Goal: Obtain resource: Download file/media

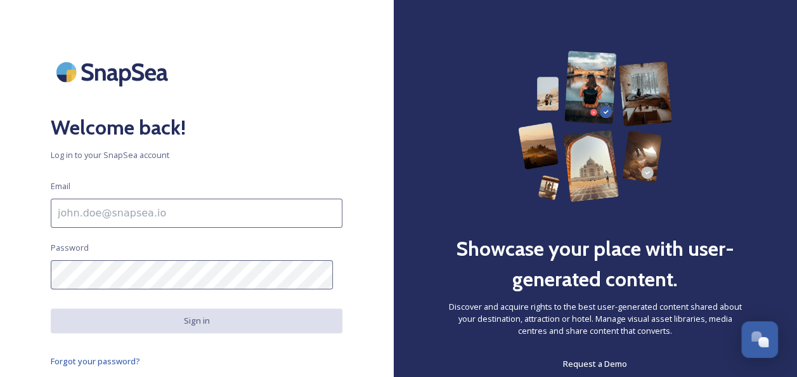
click at [126, 215] on input at bounding box center [197, 213] width 292 height 29
type input "[PERSON_NAME][EMAIL_ADDRESS][DOMAIN_NAME]"
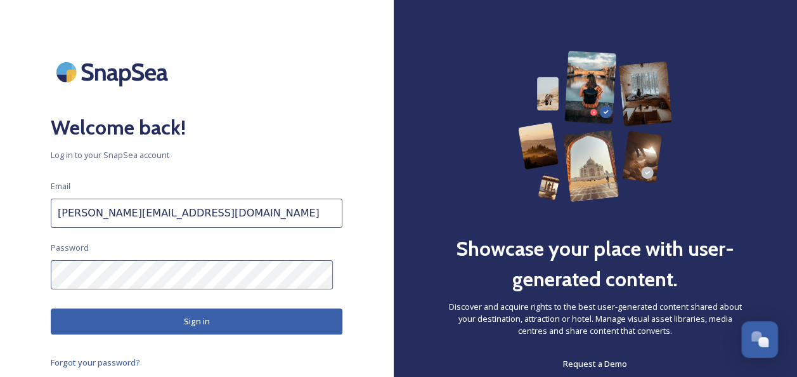
click at [184, 317] on button "Sign in" at bounding box center [197, 321] width 292 height 26
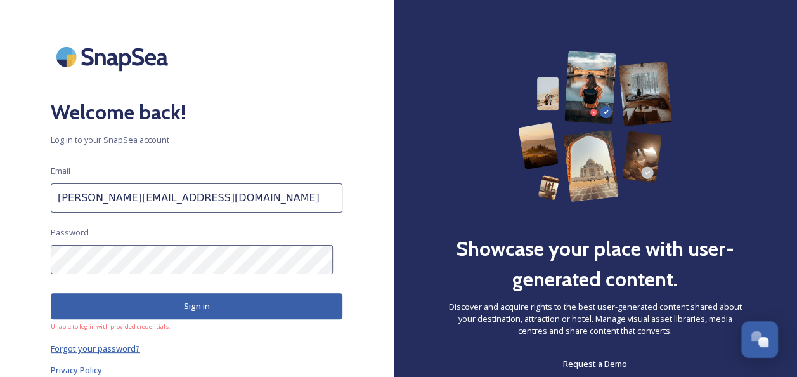
click at [115, 347] on span "Forgot your password?" at bounding box center [95, 348] width 89 height 11
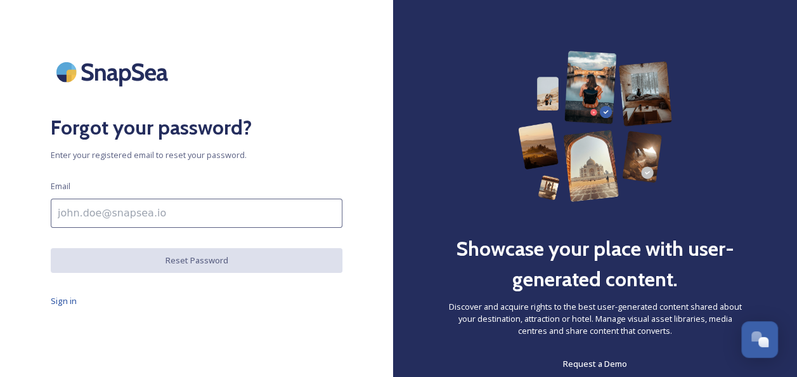
click at [139, 212] on input at bounding box center [197, 213] width 292 height 29
type input "[PERSON_NAME][EMAIL_ADDRESS][DOMAIN_NAME]"
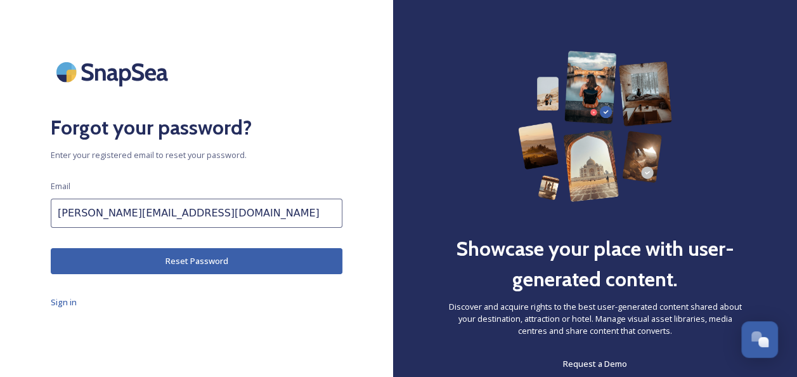
click at [207, 254] on button "Reset Password" at bounding box center [197, 261] width 292 height 26
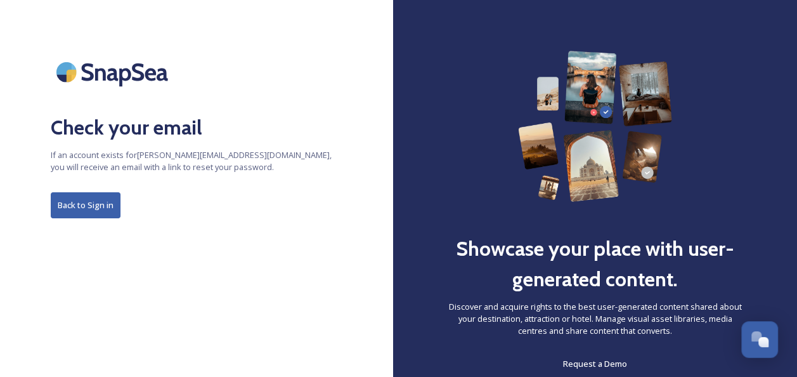
click at [67, 204] on button "Back to Sign in" at bounding box center [86, 205] width 70 height 26
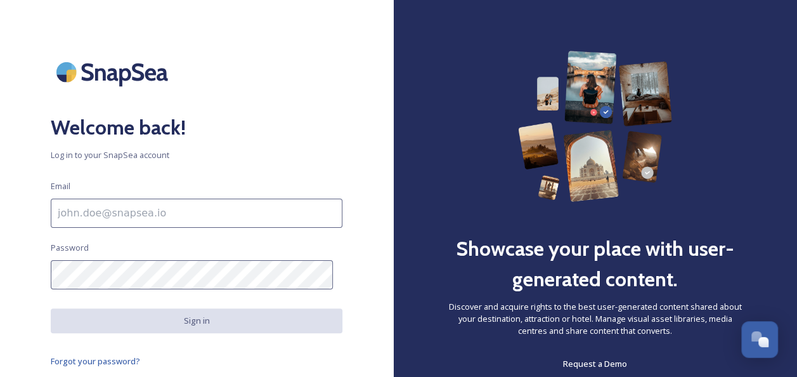
click at [87, 213] on input at bounding box center [197, 213] width 292 height 29
type input "[PERSON_NAME][EMAIL_ADDRESS][DOMAIN_NAME]"
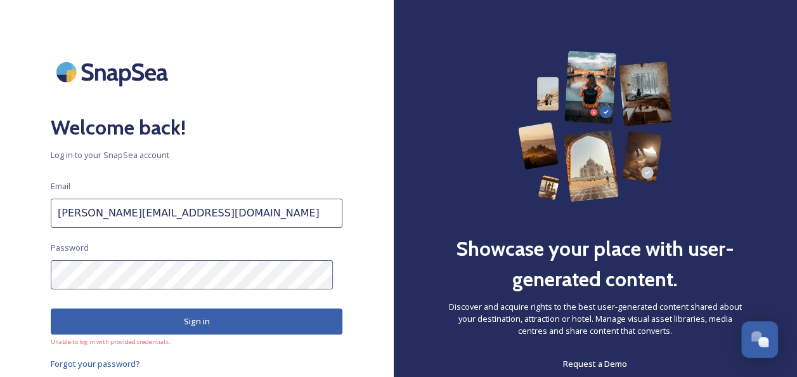
click at [19, 278] on div "Welcome back! Log in to your SnapSea account Email [PERSON_NAME][EMAIL_ADDRESS]…" at bounding box center [196, 188] width 393 height 275
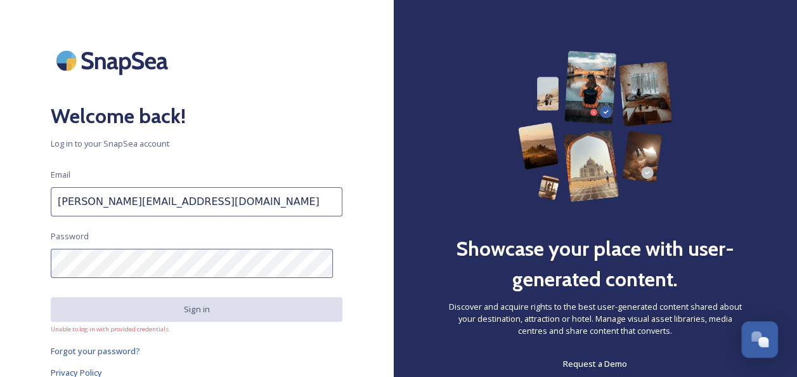
scroll to position [14, 0]
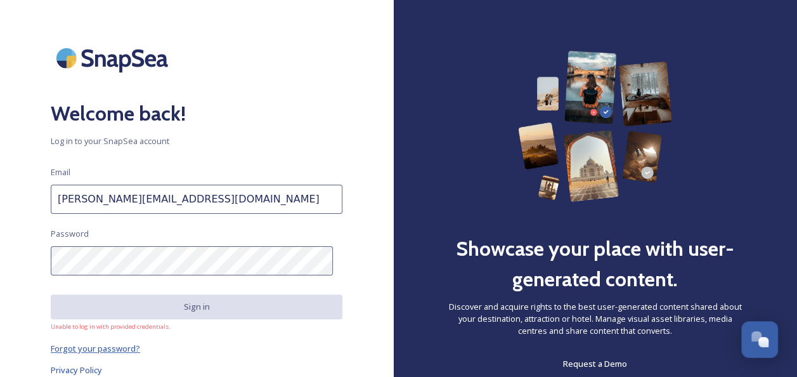
click at [105, 348] on span "Forgot your password?" at bounding box center [95, 348] width 89 height 11
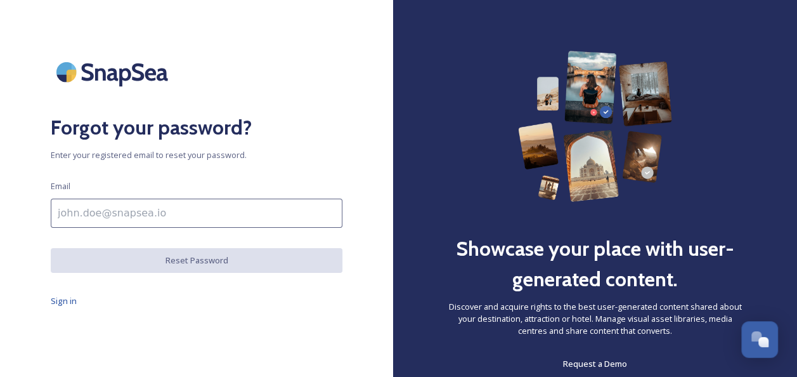
click at [132, 212] on input at bounding box center [197, 213] width 292 height 29
type input "[PERSON_NAME][EMAIL_ADDRESS][DOMAIN_NAME]"
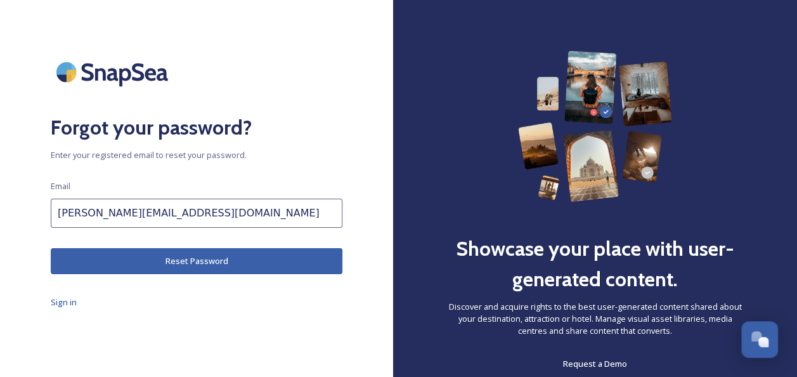
click at [171, 261] on button "Reset Password" at bounding box center [197, 261] width 292 height 26
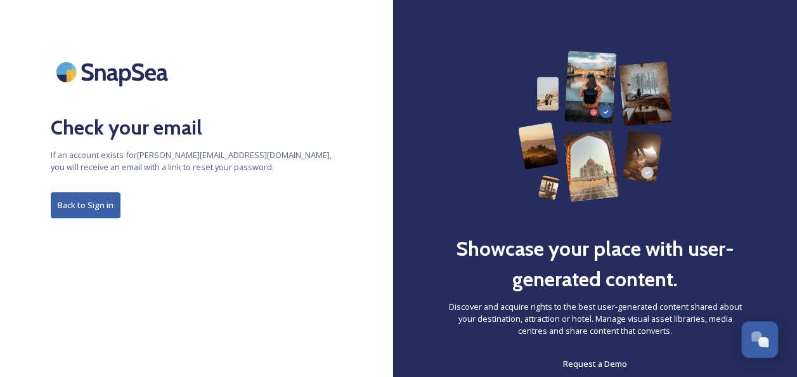
click at [98, 209] on button "Back to Sign in" at bounding box center [86, 205] width 70 height 26
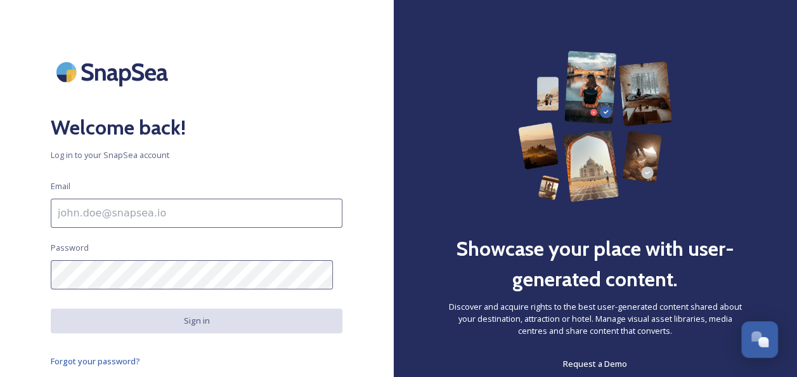
click at [100, 212] on input at bounding box center [197, 213] width 292 height 29
type input "[PERSON_NAME][EMAIL_ADDRESS][DOMAIN_NAME]"
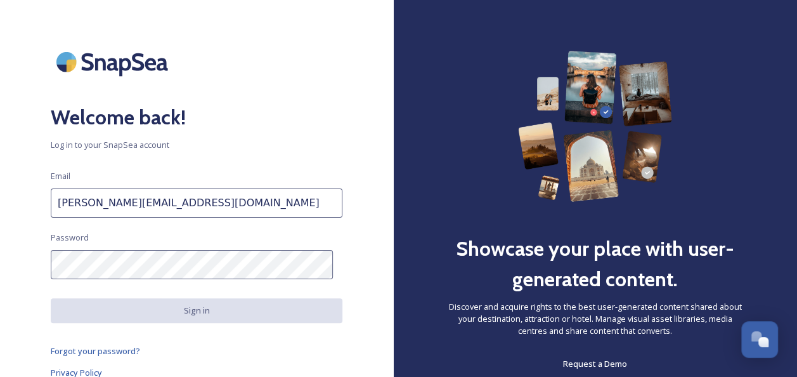
scroll to position [13, 0]
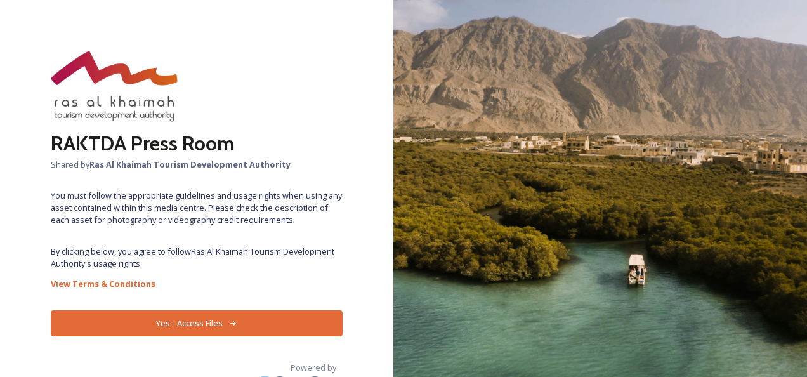
drag, startPoint x: 53, startPoint y: 13, endPoint x: 60, endPoint y: 27, distance: 15.9
click at [53, 13] on div "RAKTDA Press Room Shared by Ras Al Khaimah Tourism Development Authority You mu…" at bounding box center [196, 188] width 393 height 377
click at [204, 326] on button "Yes - Access Files" at bounding box center [197, 323] width 292 height 26
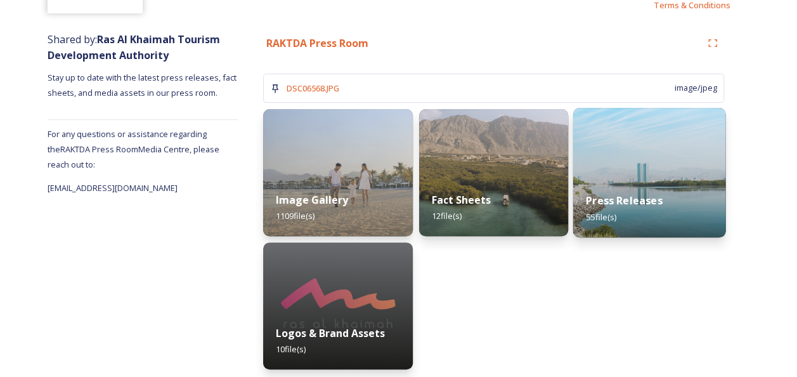
scroll to position [134, 0]
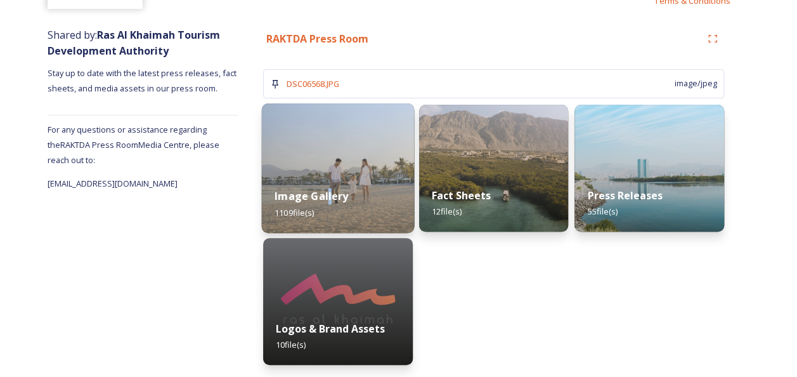
click at [328, 180] on div "Image Gallery 1109 file(s)" at bounding box center [338, 204] width 152 height 58
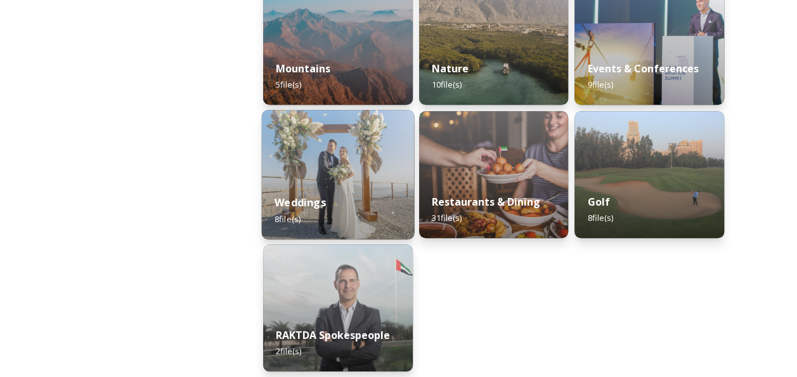
scroll to position [412, 0]
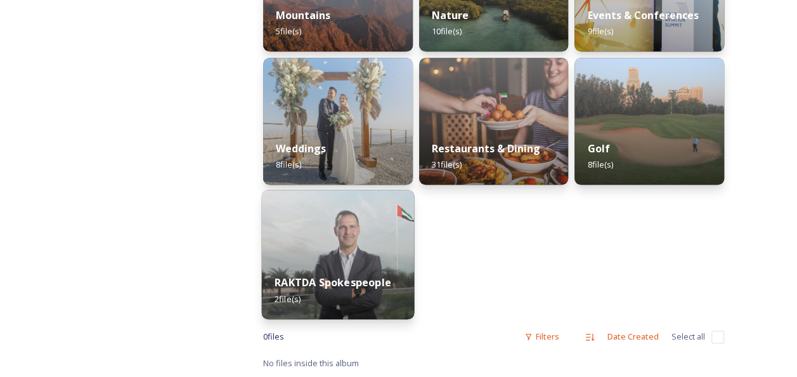
click at [379, 259] on img at bounding box center [338, 254] width 152 height 129
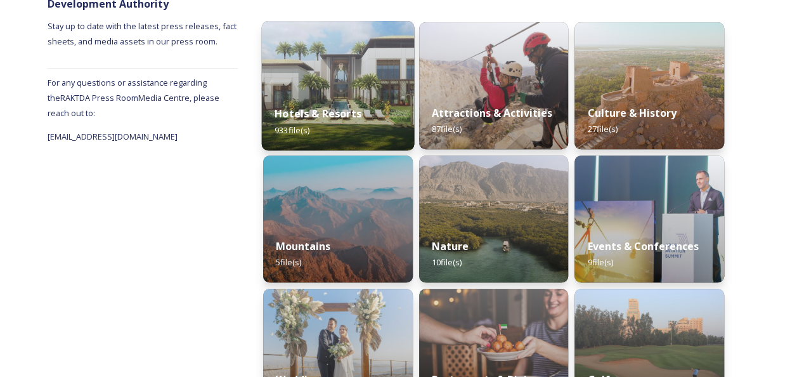
scroll to position [190, 0]
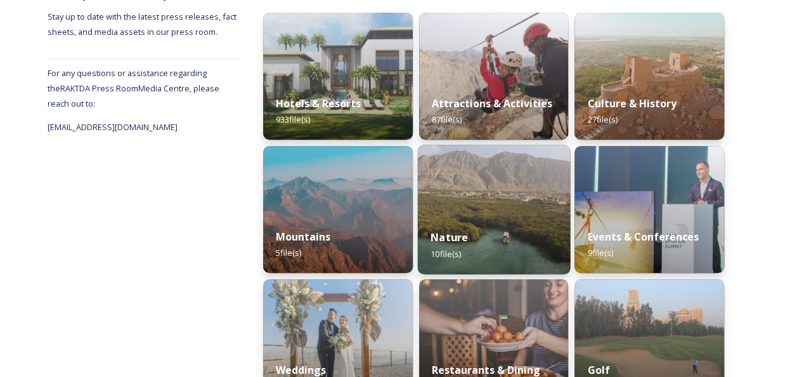
click at [501, 213] on img at bounding box center [493, 209] width 152 height 129
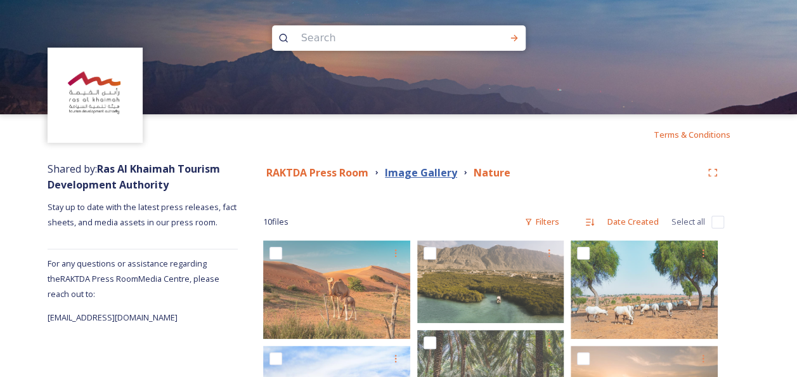
click at [419, 173] on strong "Image Gallery" at bounding box center [421, 173] width 72 height 14
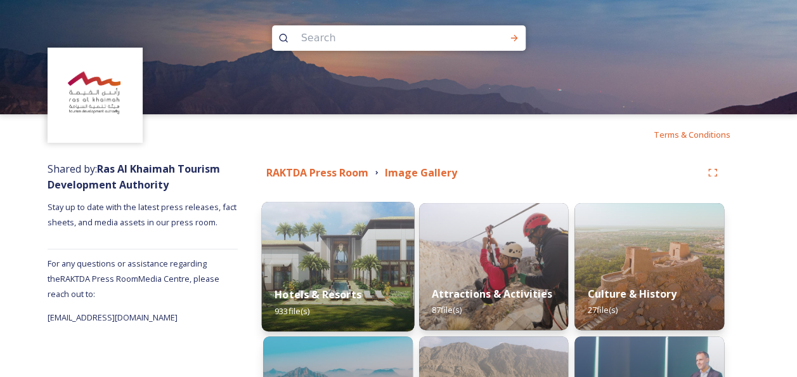
click at [308, 252] on img at bounding box center [338, 266] width 152 height 129
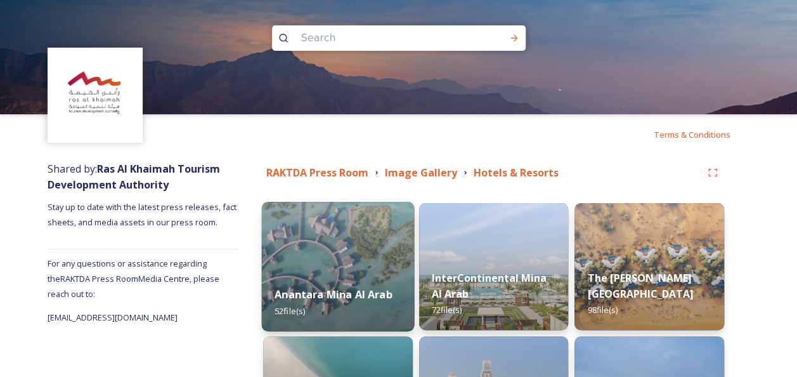
click at [316, 266] on img at bounding box center [338, 266] width 152 height 129
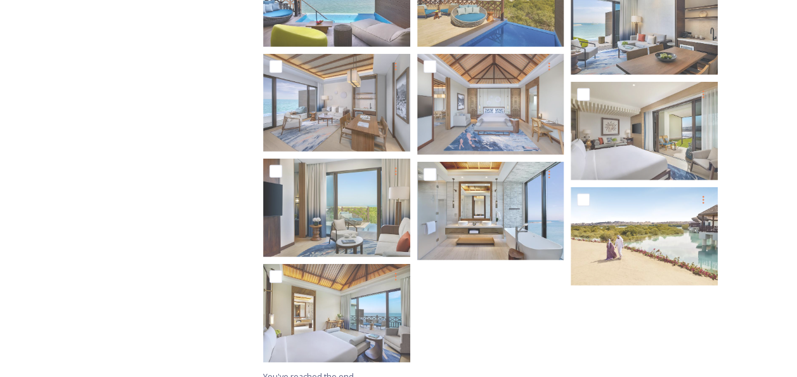
scroll to position [1774, 0]
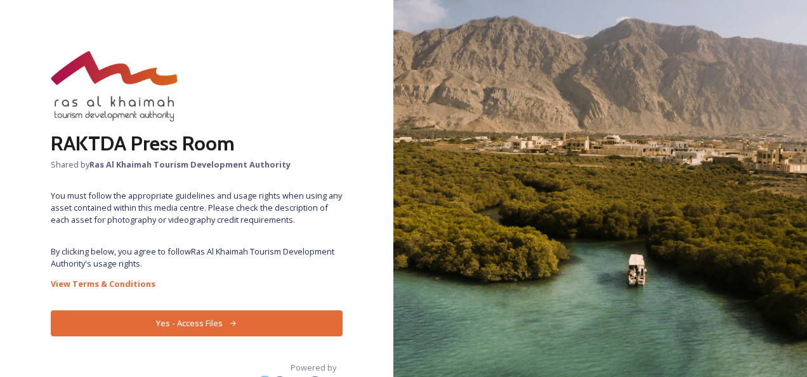
click at [192, 334] on button "Yes - Access Files" at bounding box center [197, 323] width 292 height 26
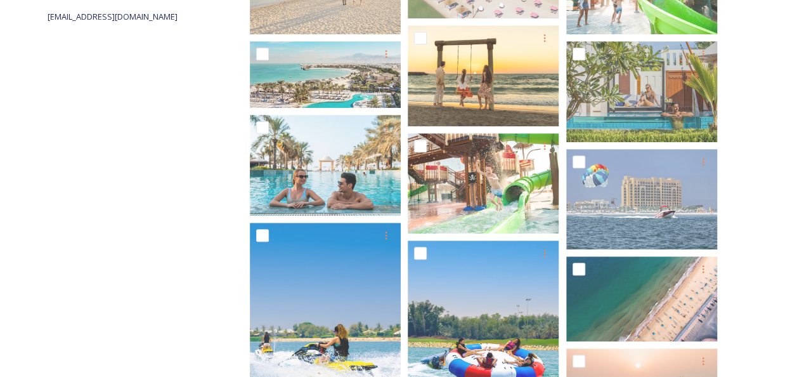
scroll to position [317, 0]
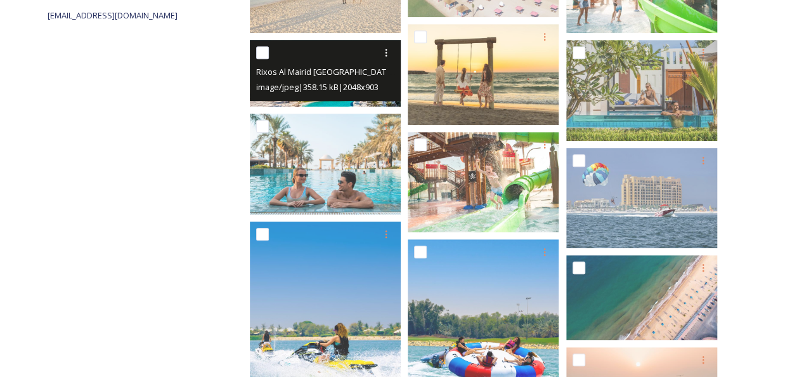
click at [315, 94] on div "Rixos Al Mairid Ras Al Khaimah Resort.jpg image/jpeg | 358.15 kB | 2048 x 903" at bounding box center [326, 70] width 152 height 61
click at [315, 76] on span "Rixos Al Mairid Ras Al Khaimah Resort.jpg" at bounding box center [330, 71] width 149 height 12
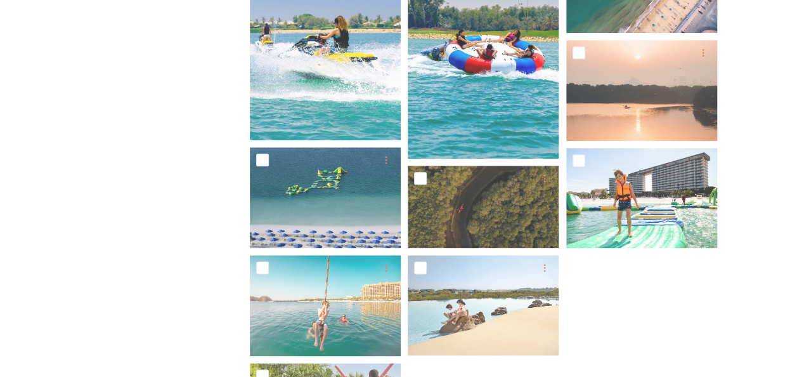
scroll to position [485, 0]
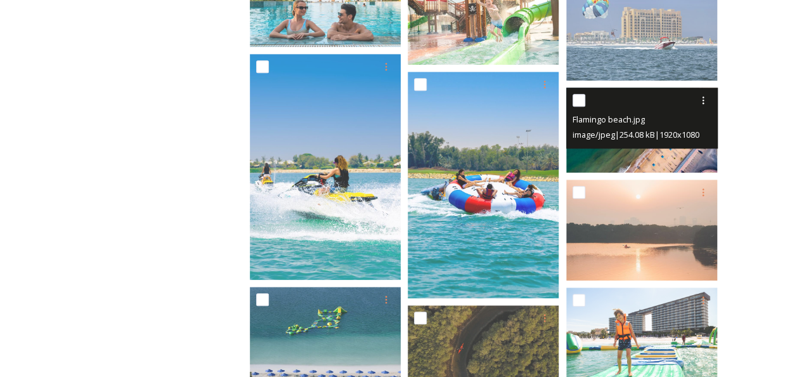
click at [602, 147] on div "Flamingo beach.jpg image/jpeg | 254.08 kB | 1920 x 1080" at bounding box center [642, 118] width 152 height 61
click at [604, 154] on img at bounding box center [641, 130] width 151 height 85
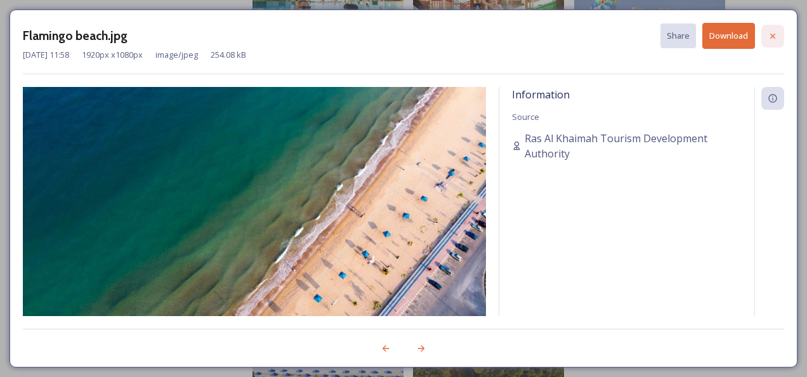
click at [775, 36] on icon at bounding box center [773, 36] width 10 height 10
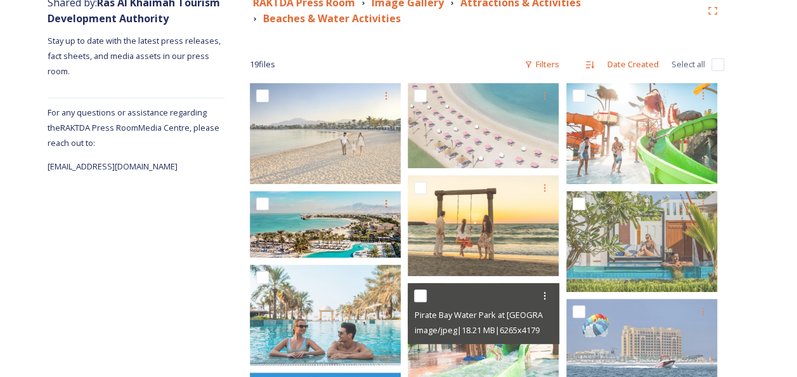
scroll to position [104, 0]
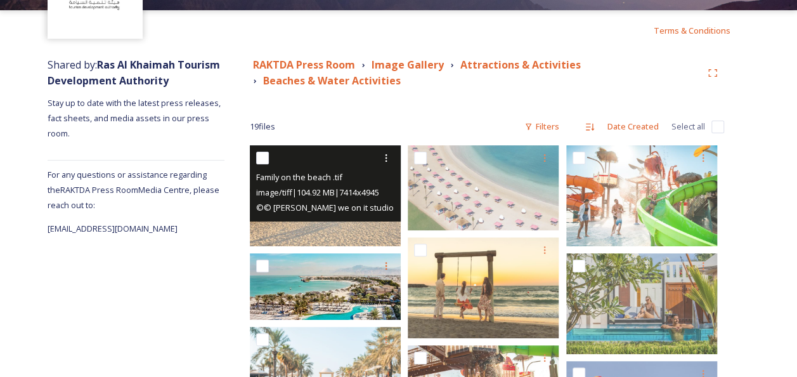
click at [348, 218] on div "Family on the beach .tif image/tiff | 104.92 MB | 7414 x 4945 © © bryan regnier…" at bounding box center [326, 183] width 152 height 76
click at [348, 225] on img at bounding box center [325, 195] width 151 height 101
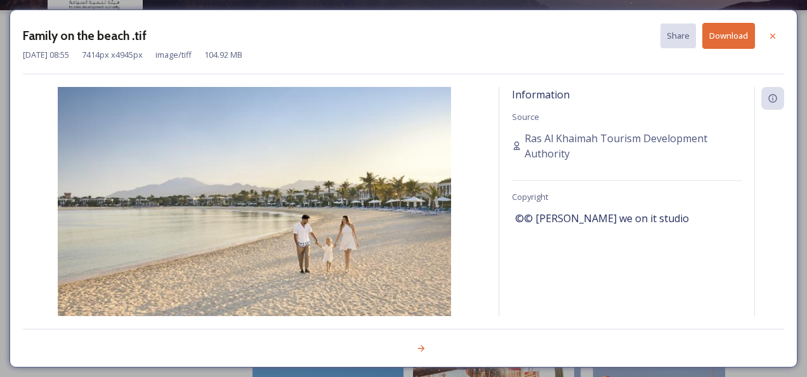
click at [348, 226] on img at bounding box center [254, 218] width 463 height 263
click at [721, 40] on button "Download" at bounding box center [728, 36] width 53 height 26
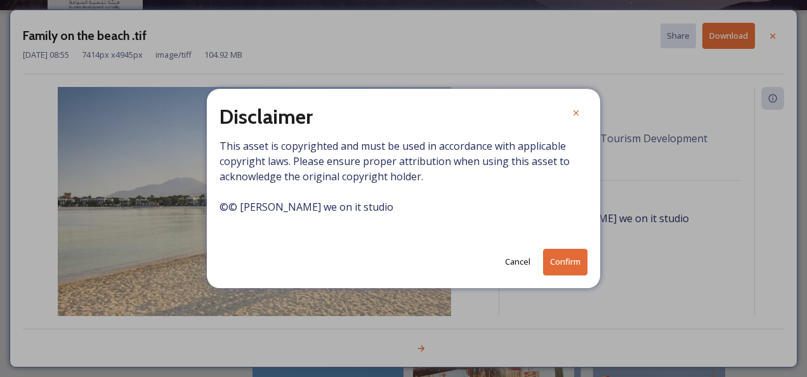
click at [548, 263] on button "Confirm" at bounding box center [565, 262] width 44 height 26
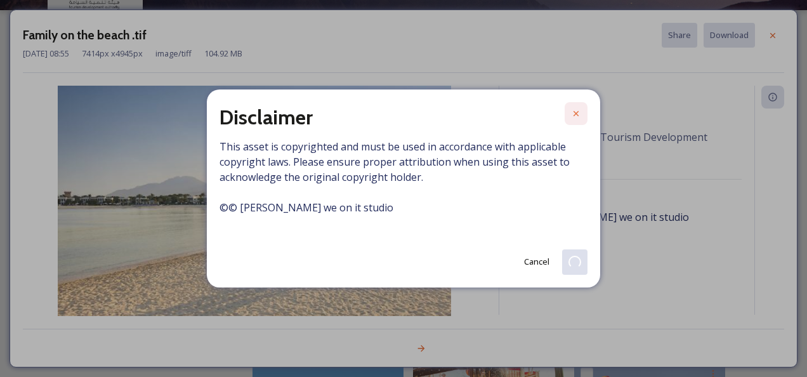
click at [576, 112] on icon at bounding box center [576, 113] width 10 height 10
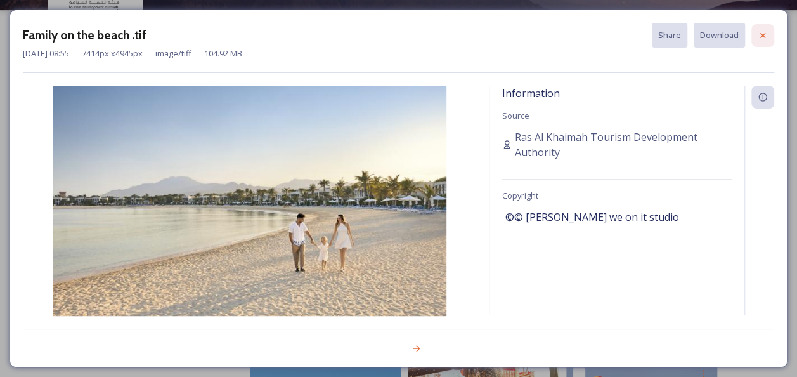
click at [762, 30] on icon at bounding box center [763, 35] width 10 height 10
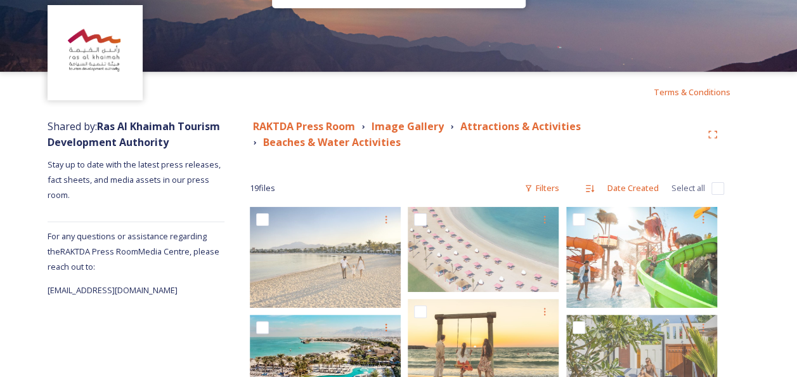
scroll to position [0, 0]
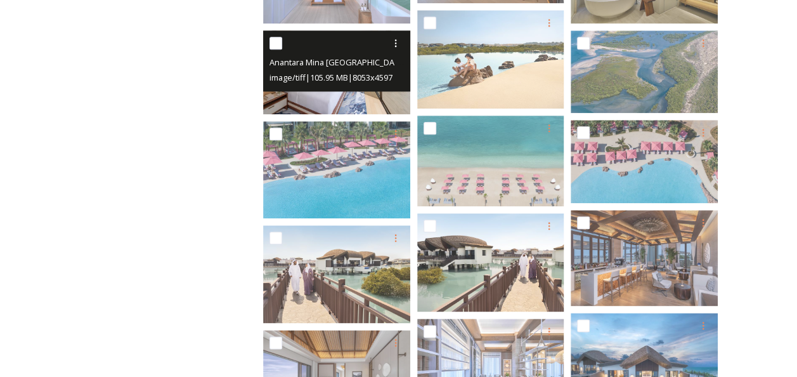
scroll to position [695, 0]
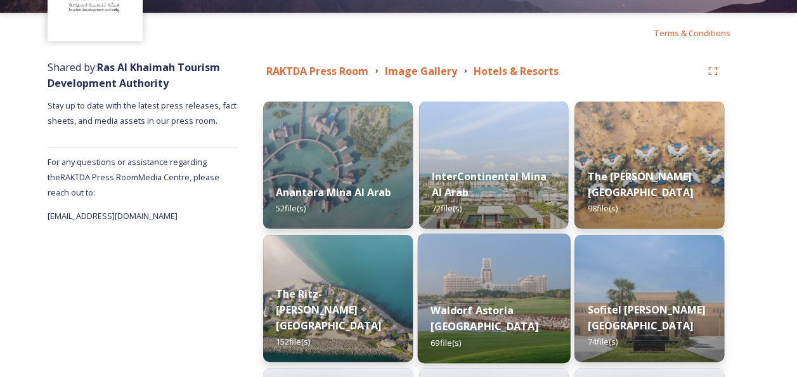
scroll to position [127, 0]
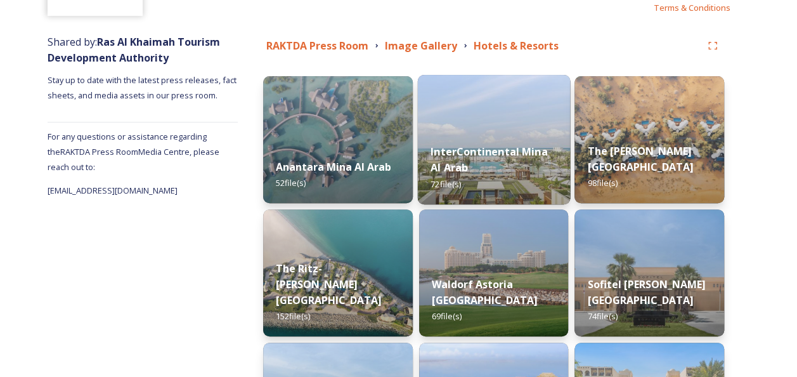
click at [483, 121] on img at bounding box center [493, 139] width 152 height 129
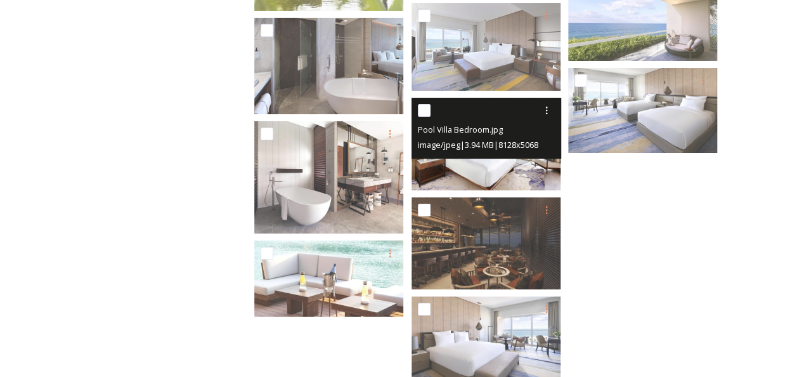
scroll to position [2495, 0]
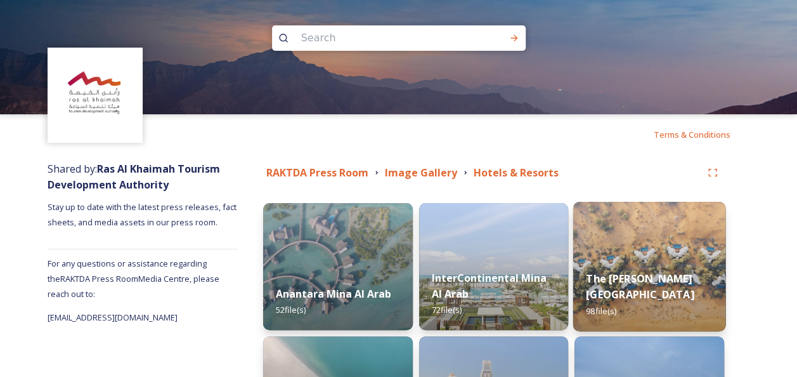
click at [672, 306] on div "The Ritz-Carlton Al Wadi Desert 98 file(s)" at bounding box center [649, 295] width 152 height 74
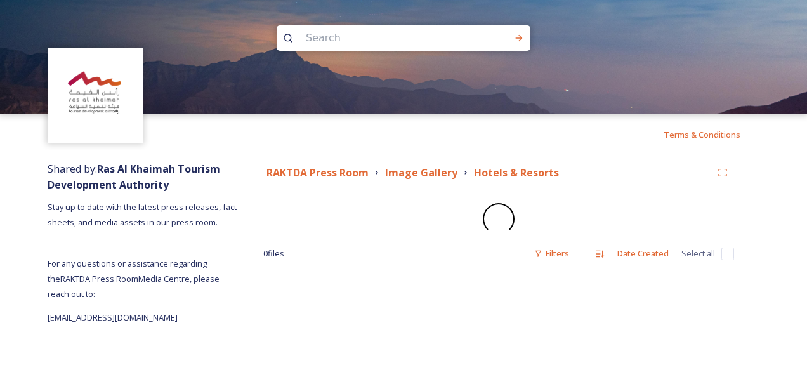
click at [672, 306] on div "RAKTDA Press Room Image Gallery Hotels & Resorts 0 file s Filters Date Created …" at bounding box center [498, 240] width 521 height 170
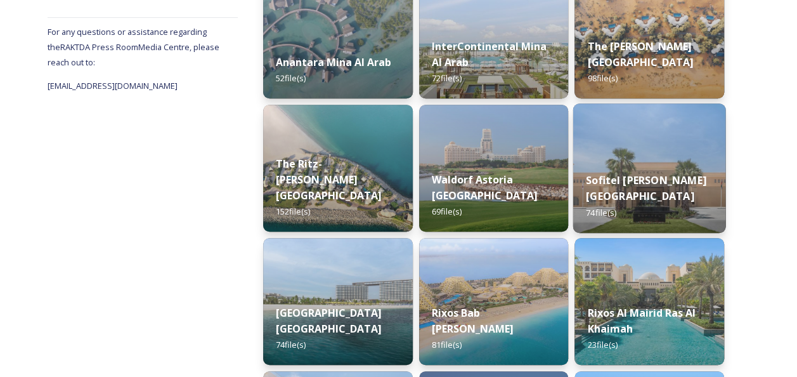
scroll to position [254, 0]
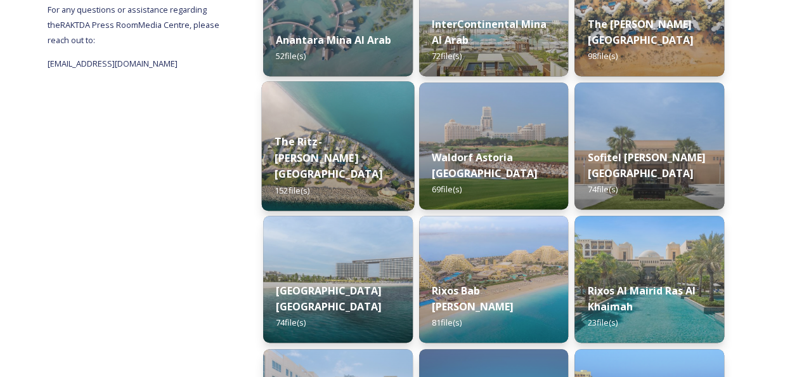
click at [374, 99] on img at bounding box center [338, 145] width 152 height 129
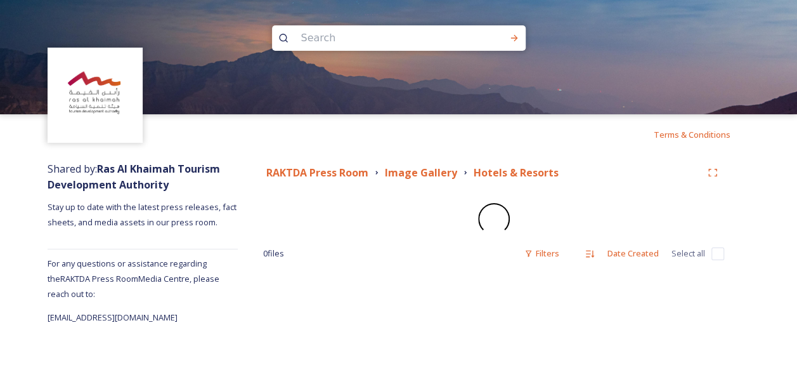
click at [374, 99] on img at bounding box center [398, 57] width 797 height 114
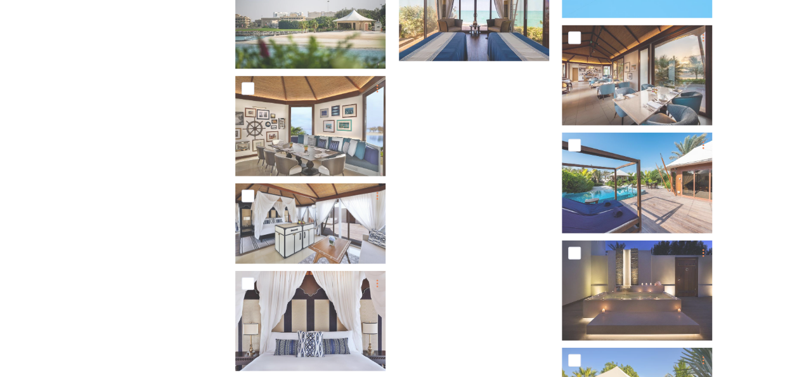
scroll to position [6251, 0]
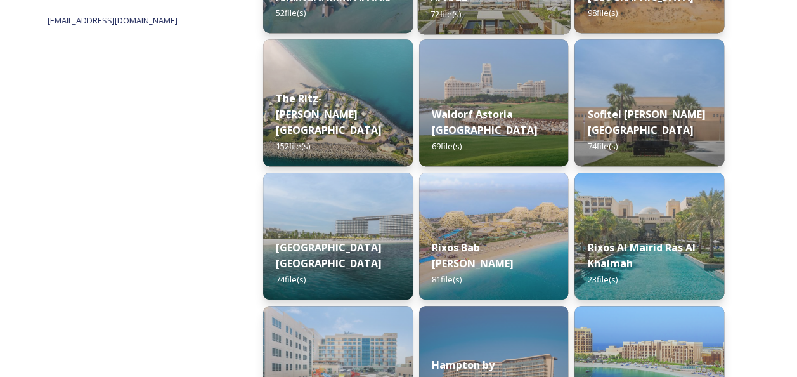
scroll to position [317, 0]
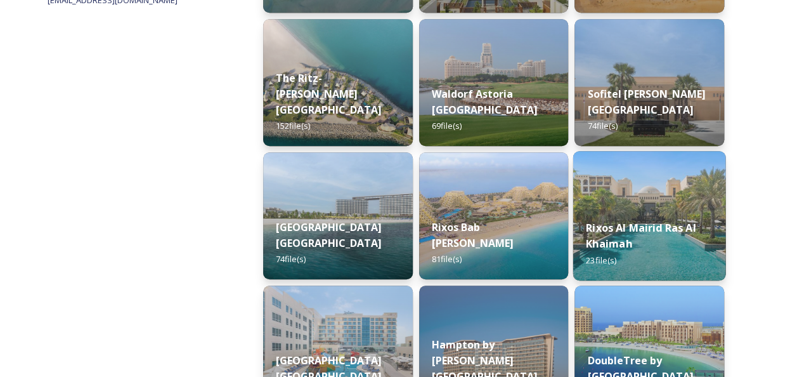
click at [661, 253] on div "Rixos Al Mairid Ras Al Khaimah 23 file(s)" at bounding box center [649, 244] width 152 height 74
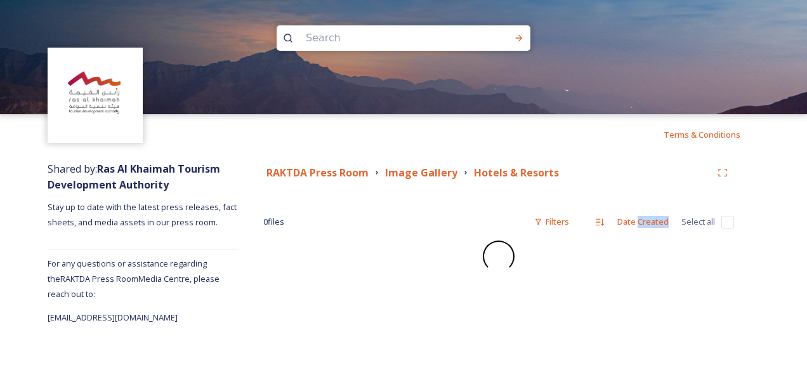
click at [661, 253] on div "RAKTDA Press Room Image Gallery Hotels & Resorts 0 file s Filters Date Created …" at bounding box center [498, 240] width 521 height 170
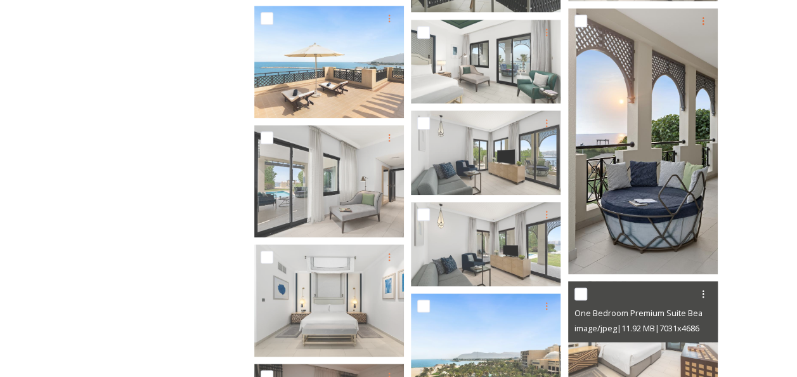
scroll to position [444, 0]
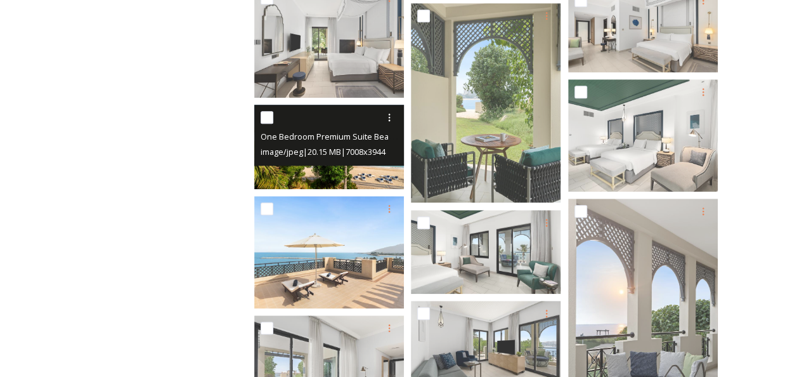
click at [334, 172] on img at bounding box center [329, 147] width 150 height 84
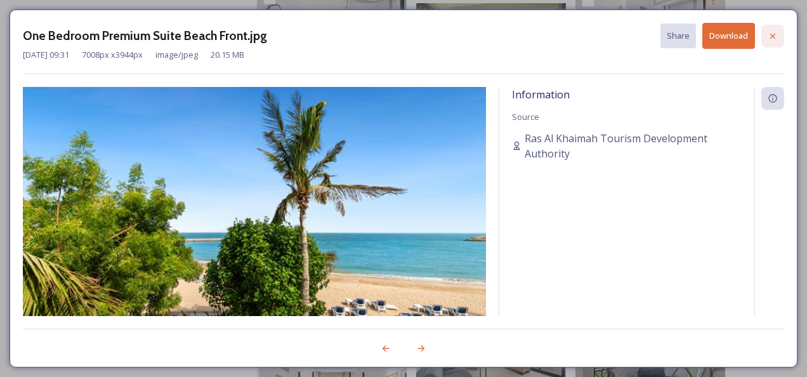
click at [774, 35] on icon at bounding box center [773, 36] width 10 height 10
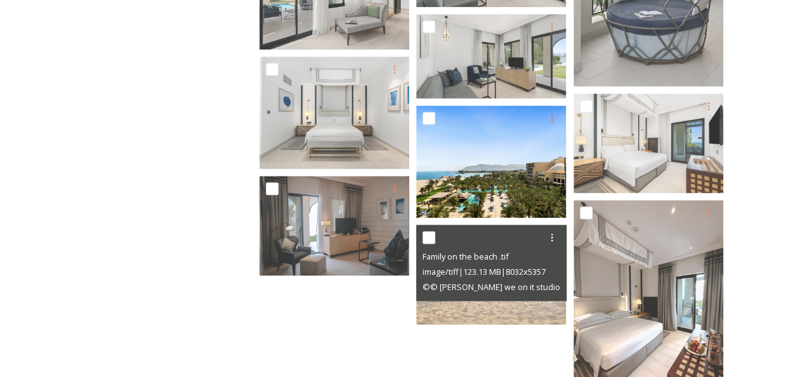
scroll to position [872, 0]
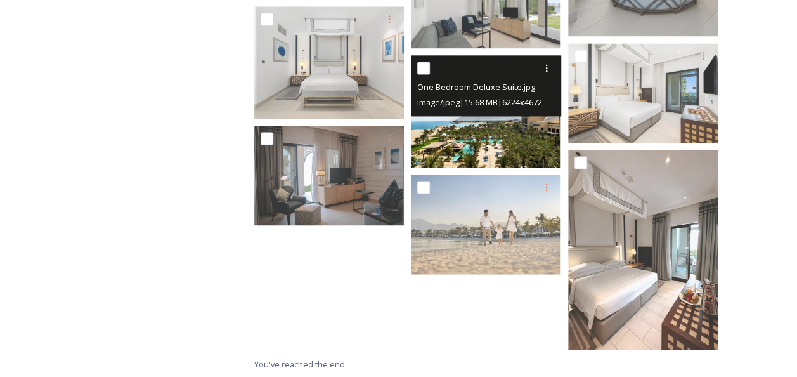
click at [479, 134] on img at bounding box center [486, 111] width 150 height 112
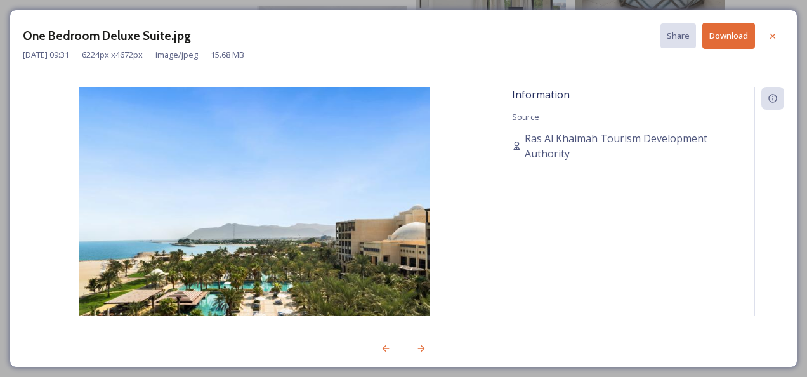
click at [479, 134] on img at bounding box center [254, 218] width 463 height 263
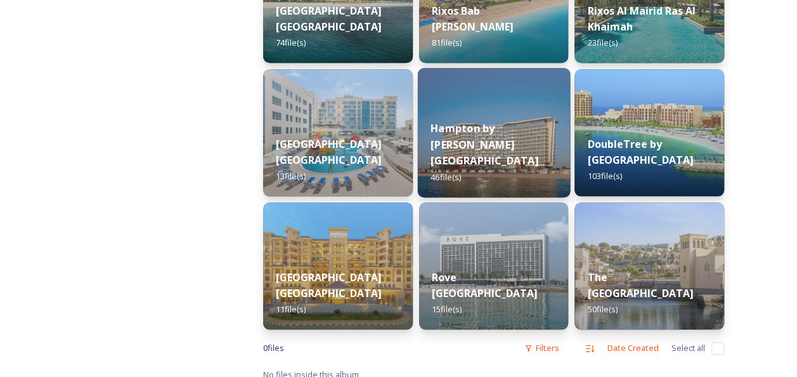
scroll to position [545, 0]
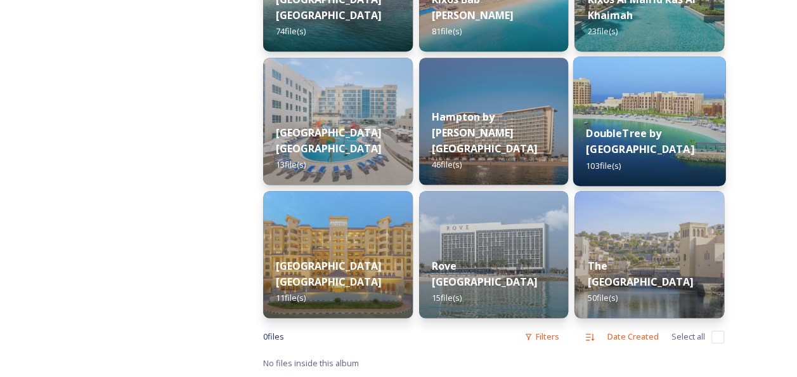
click at [652, 126] on strong "DoubleTree by Hilton Resort & Spa Marjan Island" at bounding box center [640, 141] width 108 height 30
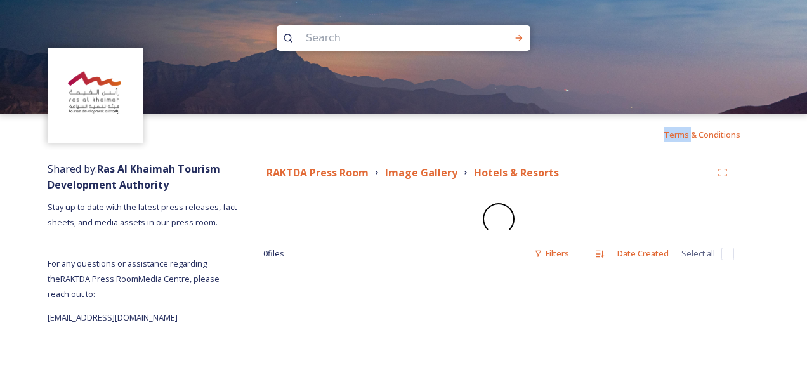
click at [652, 116] on div "Terms & Conditions" at bounding box center [403, 134] width 807 height 41
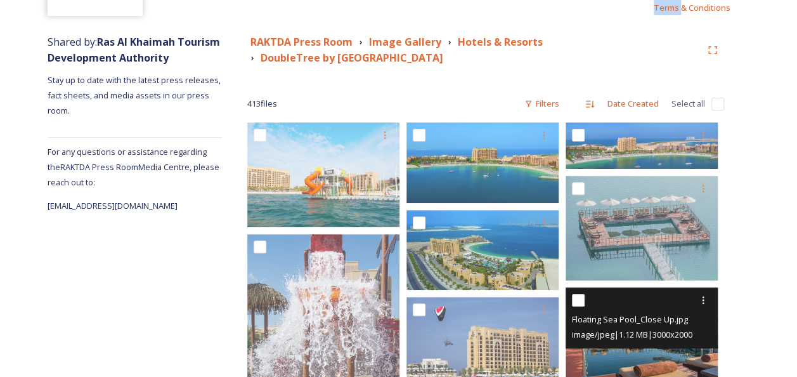
scroll to position [127, 0]
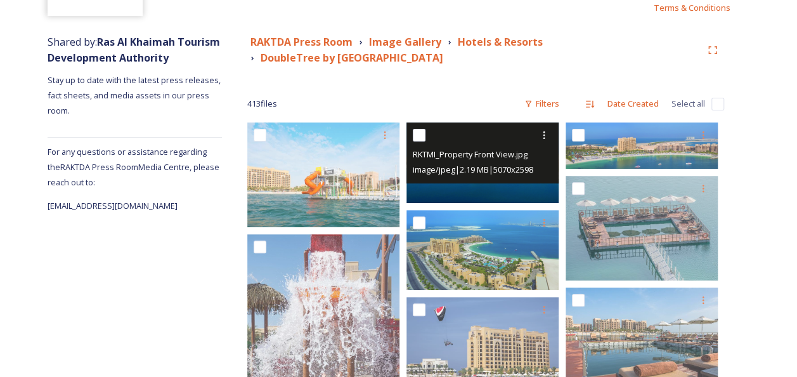
click at [519, 181] on div "RKTMI_Property Front View.jpg image/jpeg | 2.19 MB | 5070 x 2598" at bounding box center [483, 152] width 152 height 61
click at [518, 186] on img at bounding box center [485, 162] width 157 height 81
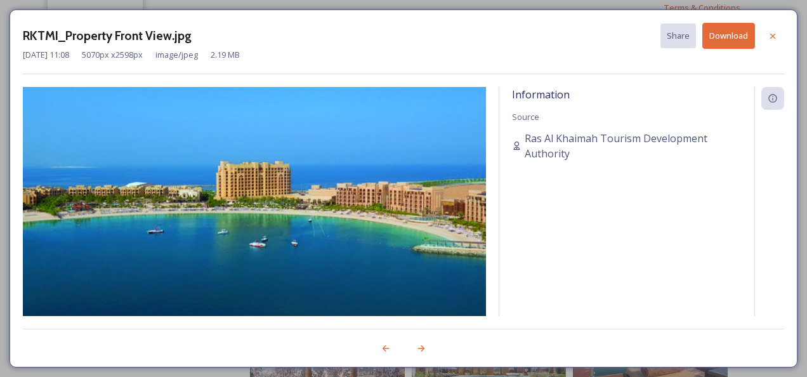
click at [518, 186] on div "Information Source Ras Al Khaimah Tourism Development Authority" at bounding box center [626, 201] width 255 height 229
click at [732, 39] on button "Download" at bounding box center [728, 36] width 53 height 26
click at [771, 34] on icon at bounding box center [772, 35] width 5 height 5
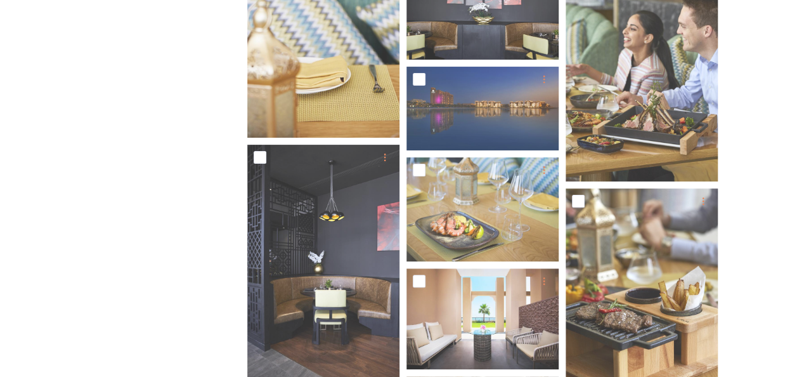
scroll to position [5265, 0]
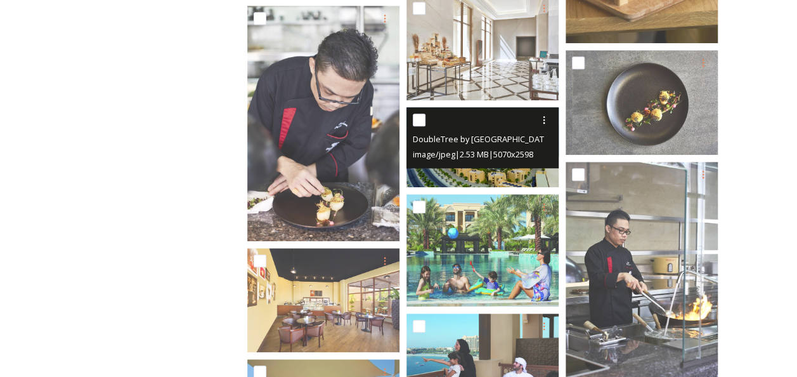
click at [509, 155] on span "image/jpeg | 2.53 MB | 5070 x 2598" at bounding box center [473, 153] width 121 height 11
drag, startPoint x: 509, startPoint y: 155, endPoint x: 463, endPoint y: 161, distance: 46.7
click at [463, 161] on div "DoubleTree by Hilton Resort & Spa Marjan Island.jpg image/jpeg | 2.53 MB | 5070…" at bounding box center [483, 147] width 152 height 81
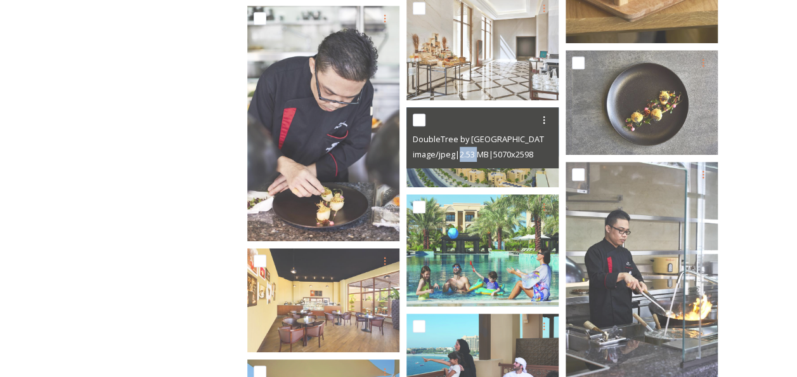
click at [463, 161] on div "image/jpeg | 2.53 MB | 5070 x 2598" at bounding box center [484, 154] width 143 height 15
drag, startPoint x: 463, startPoint y: 161, endPoint x: 469, endPoint y: 179, distance: 18.9
click at [469, 179] on img at bounding box center [485, 147] width 157 height 81
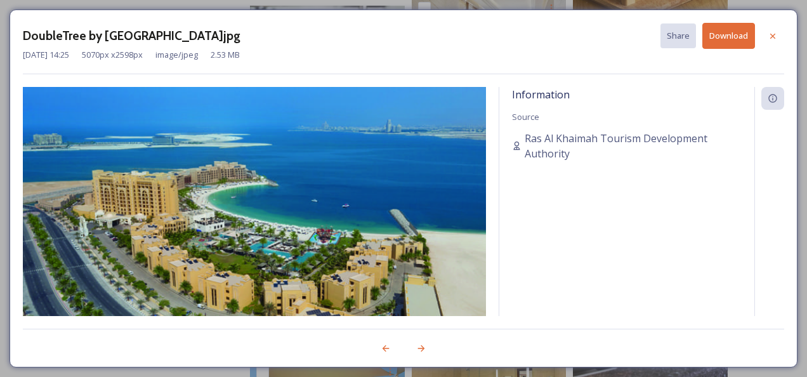
click at [469, 179] on img at bounding box center [254, 205] width 463 height 237
click at [776, 36] on icon at bounding box center [773, 36] width 10 height 10
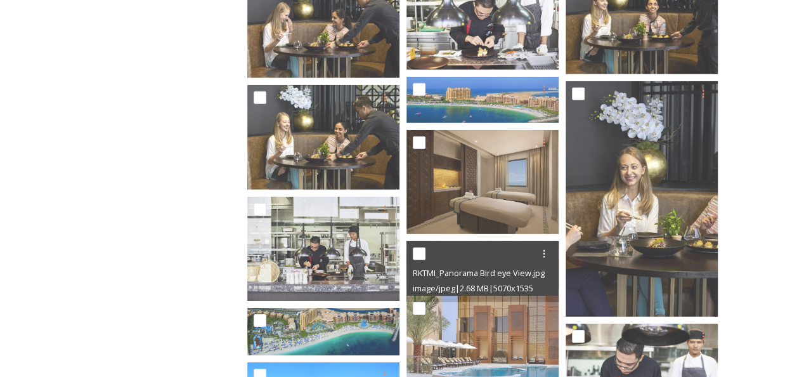
scroll to position [11672, 0]
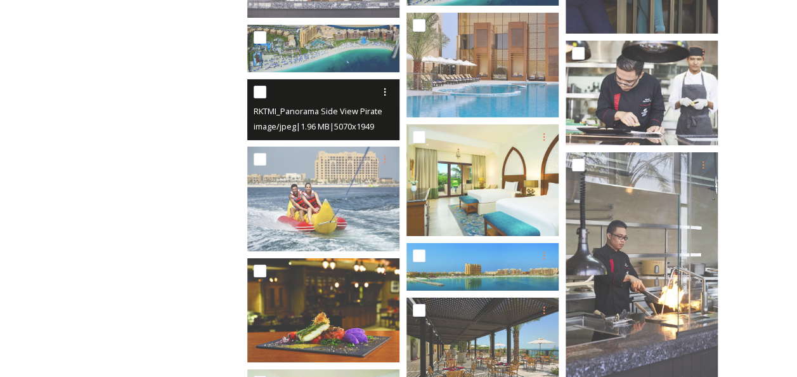
click at [310, 113] on span "RKTMI_Panorama Side View Pirate Boat.jpg" at bounding box center [334, 111] width 161 height 12
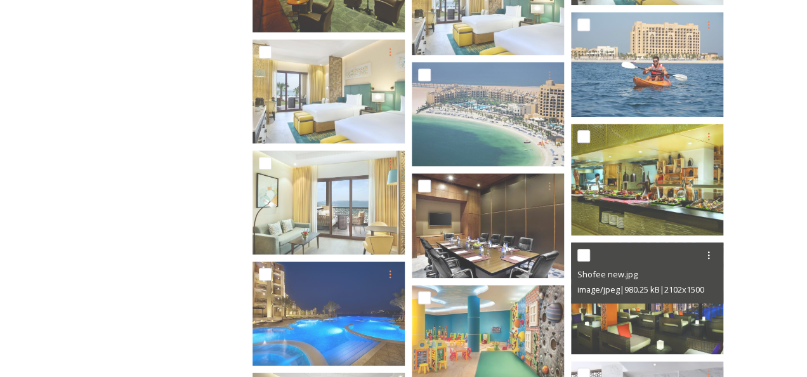
scroll to position [12940, 0]
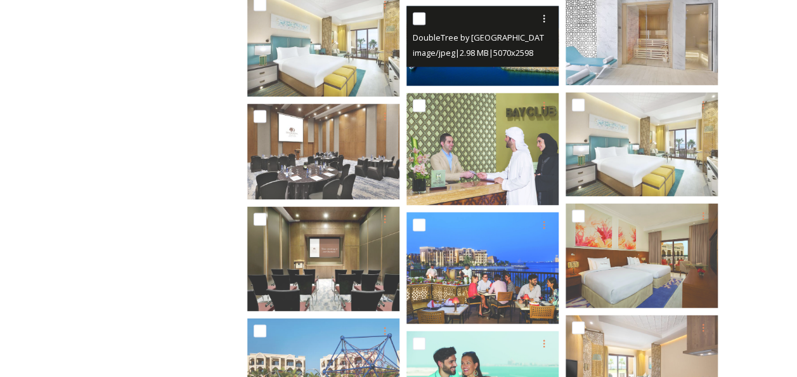
click at [473, 71] on img at bounding box center [485, 46] width 157 height 81
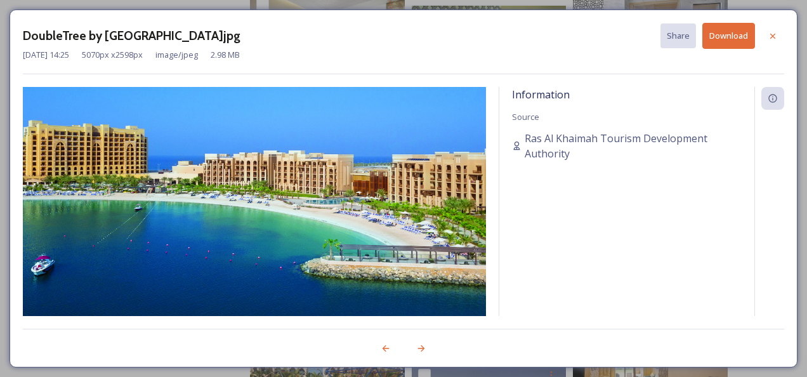
click at [731, 39] on button "Download" at bounding box center [728, 36] width 53 height 26
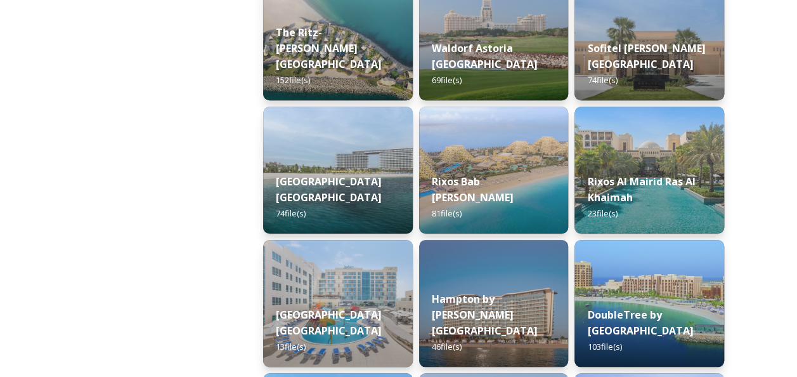
scroll to position [381, 0]
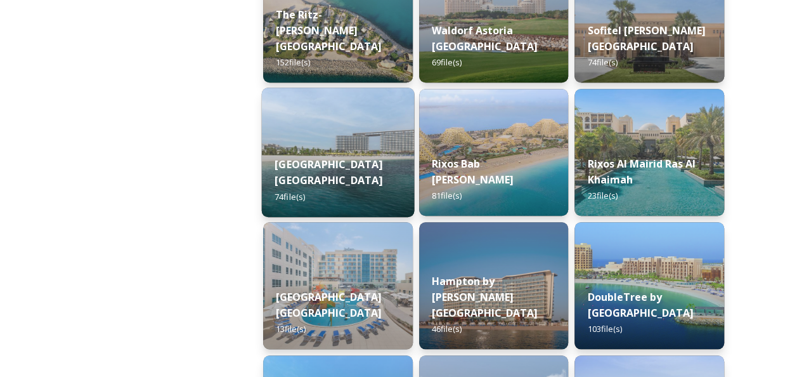
click at [359, 152] on div "Mövenpick Resort Al Marjan Island 74 file(s)" at bounding box center [338, 180] width 152 height 74
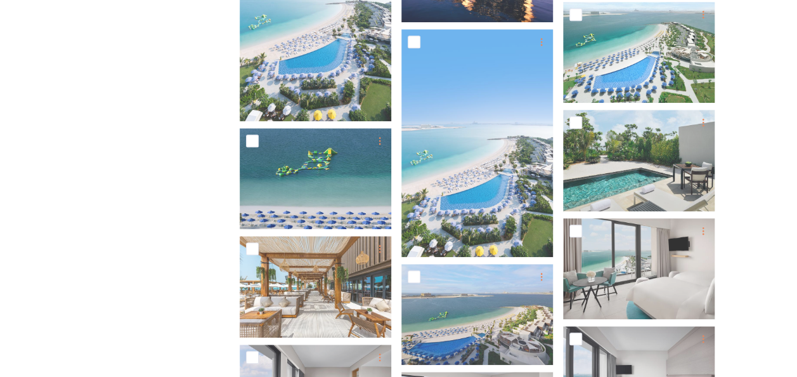
scroll to position [444, 0]
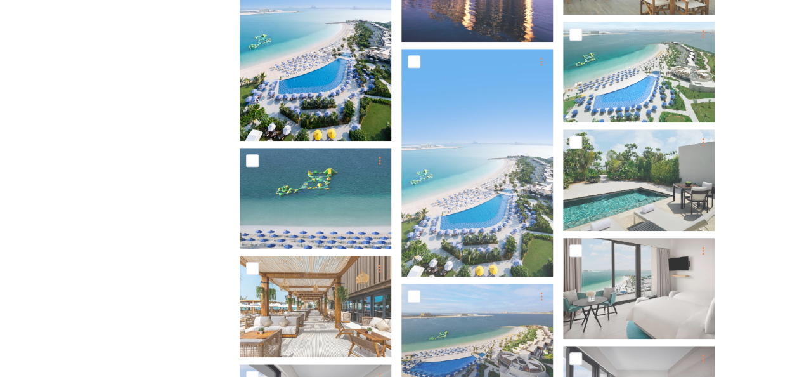
click at [339, 49] on img at bounding box center [316, 28] width 152 height 228
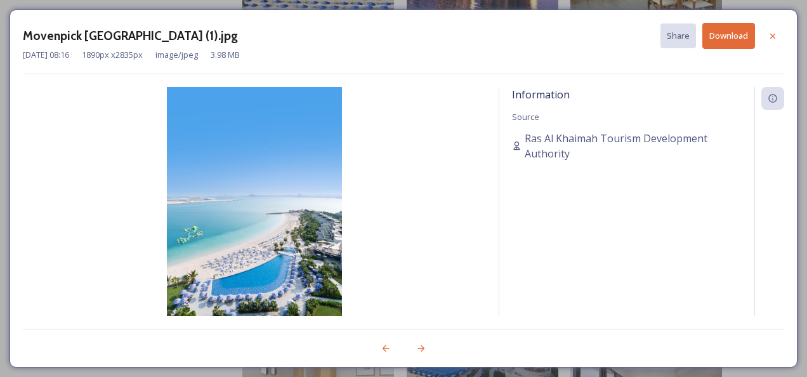
click at [730, 32] on button "Download" at bounding box center [728, 36] width 53 height 26
click at [778, 36] on div at bounding box center [772, 36] width 23 height 23
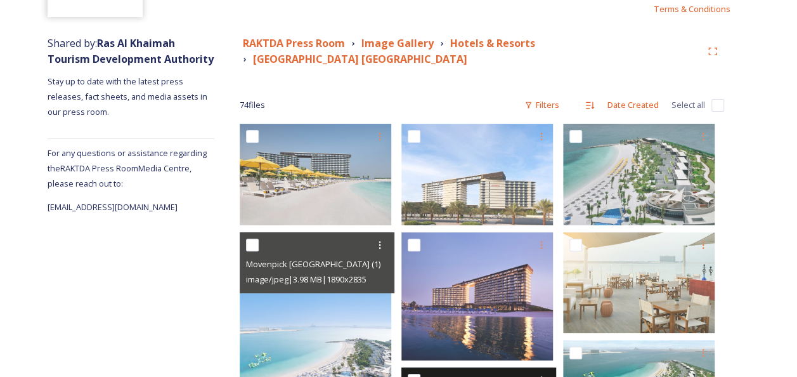
scroll to position [84, 0]
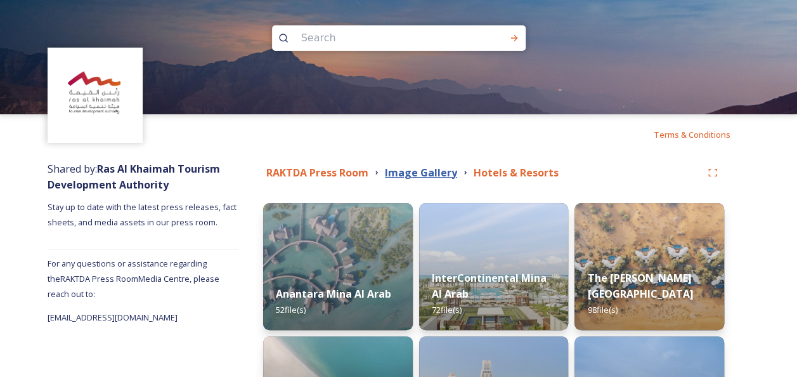
click at [414, 174] on strong "Image Gallery" at bounding box center [421, 173] width 72 height 14
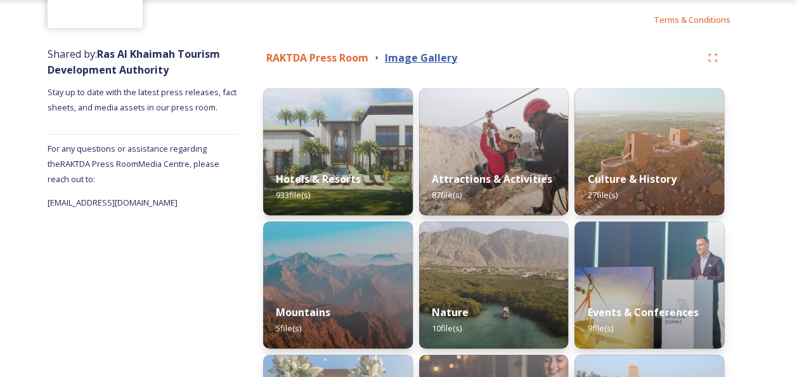
scroll to position [127, 0]
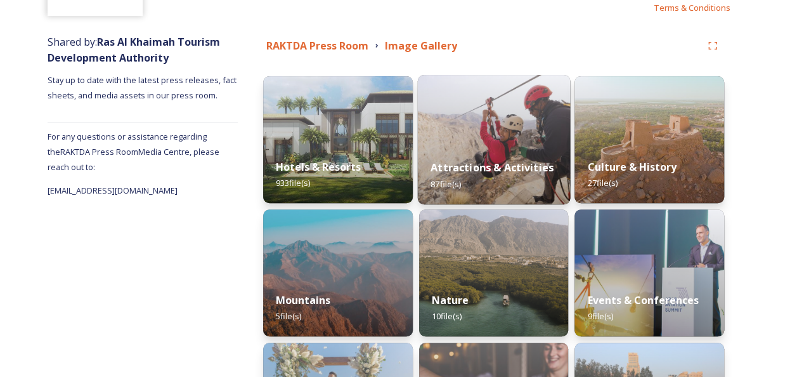
click at [485, 151] on div "Attractions & Activities 87 file(s)" at bounding box center [493, 176] width 152 height 58
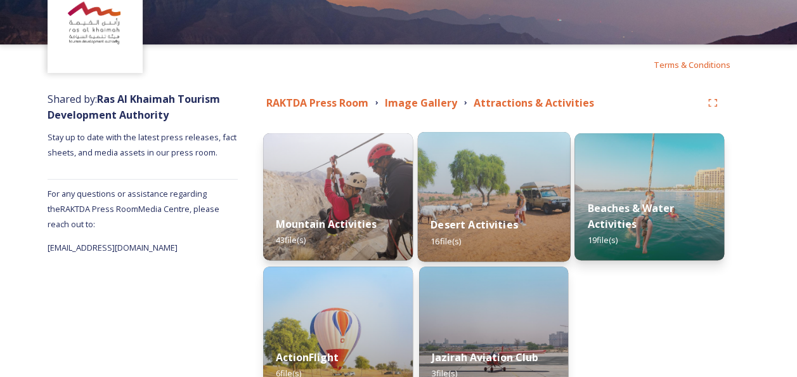
scroll to position [145, 0]
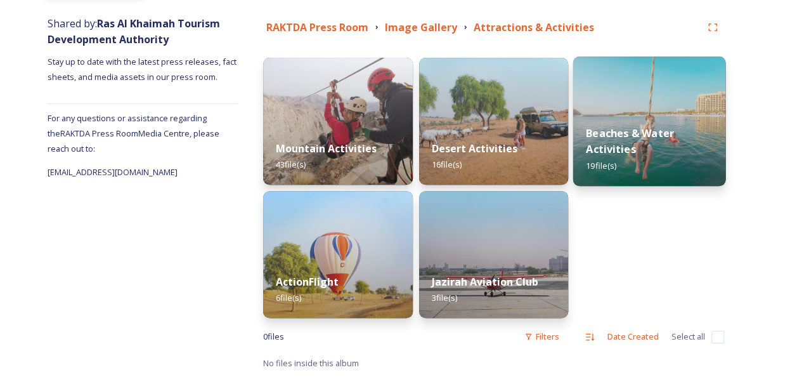
click at [667, 99] on img at bounding box center [649, 120] width 152 height 129
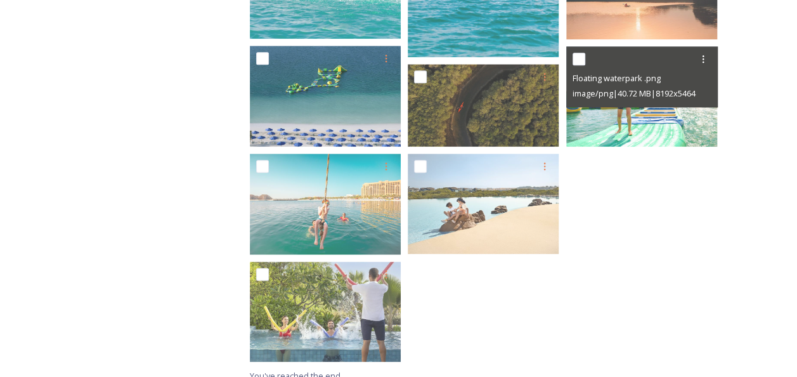
scroll to position [738, 0]
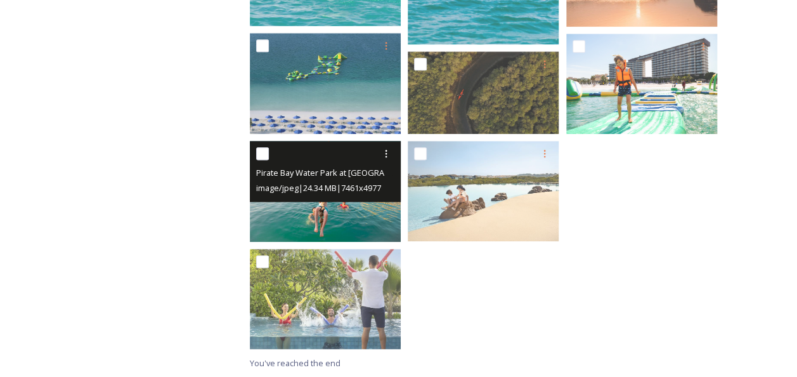
click at [372, 206] on img at bounding box center [325, 191] width 151 height 101
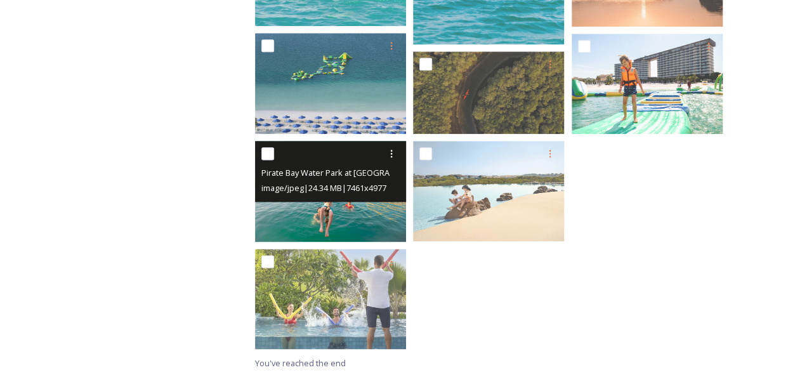
scroll to position [631, 0]
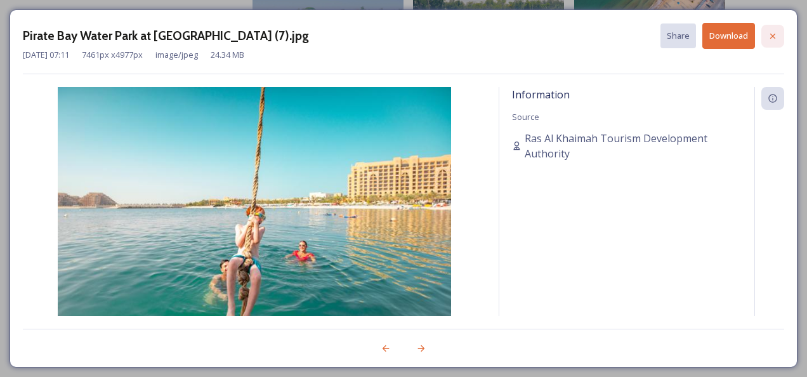
click at [768, 36] on icon at bounding box center [773, 36] width 10 height 10
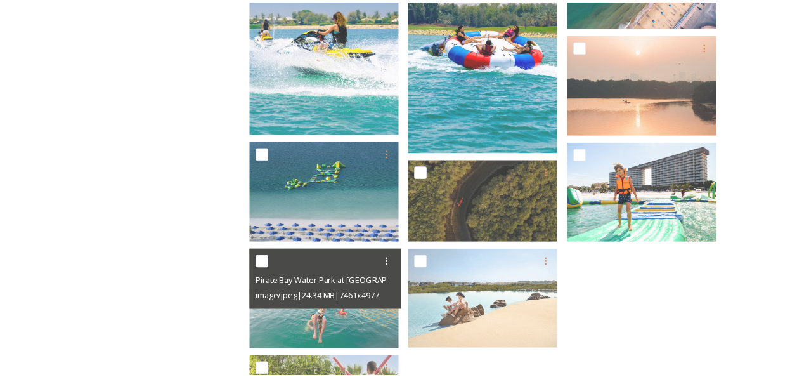
scroll to position [738, 0]
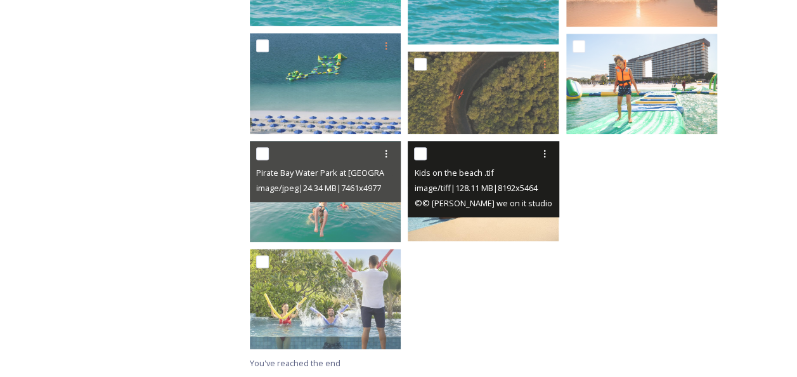
click at [502, 165] on div "Kids on the beach .tif" at bounding box center [485, 172] width 142 height 15
click at [502, 181] on div "image/tiff | 128.11 MB | 8192 x 5464" at bounding box center [485, 187] width 142 height 15
click at [492, 226] on img at bounding box center [483, 191] width 151 height 101
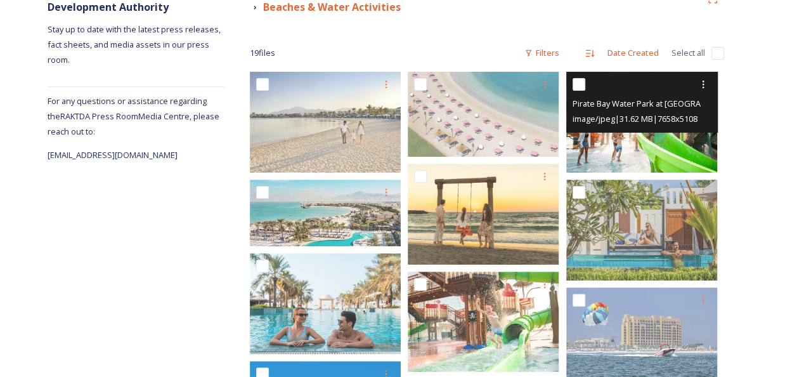
scroll to position [0, 0]
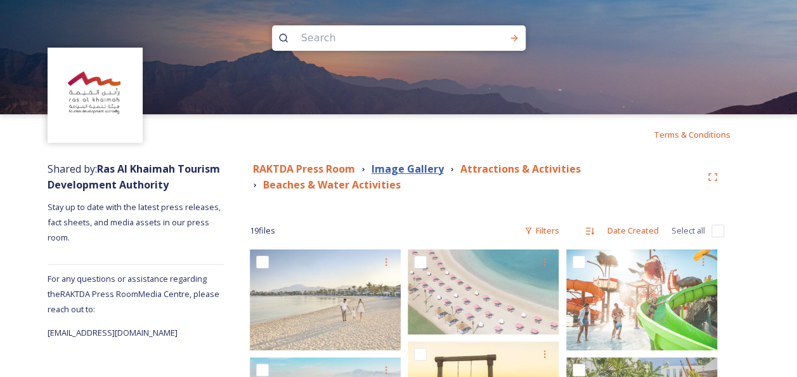
click at [402, 168] on strong "Image Gallery" at bounding box center [408, 169] width 72 height 14
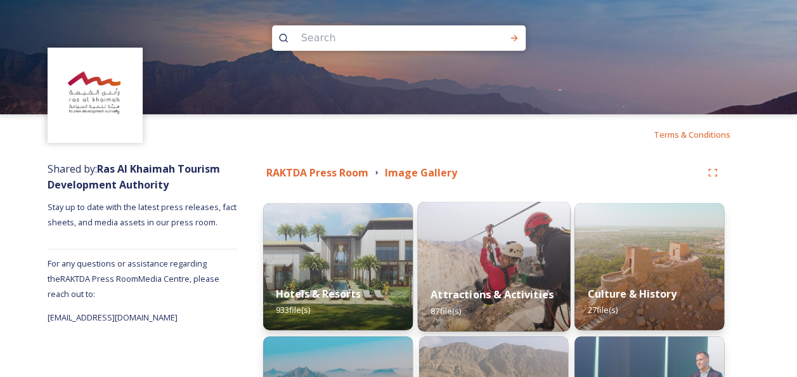
click at [485, 256] on img at bounding box center [493, 266] width 152 height 129
